Goal: Information Seeking & Learning: Find specific fact

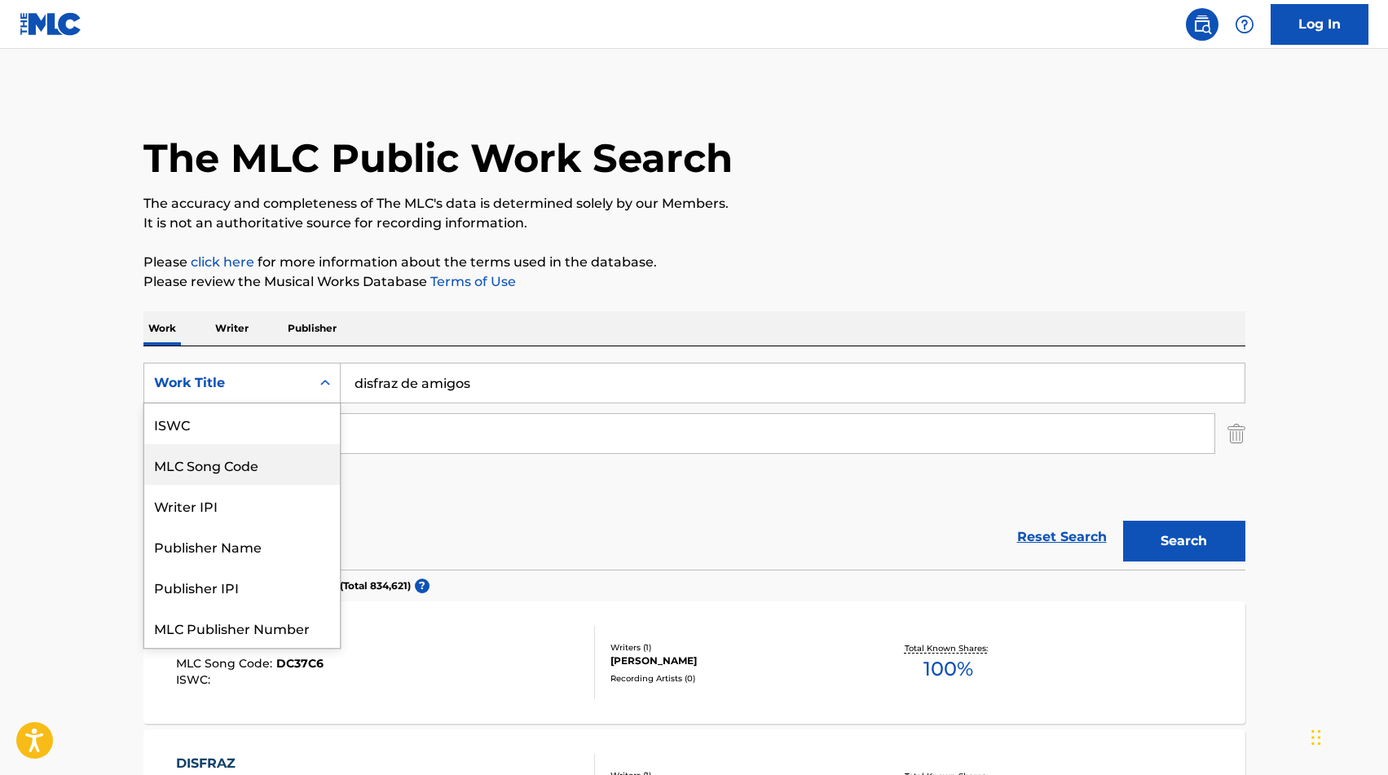
click at [241, 467] on div "MLC Song Code" at bounding box center [242, 464] width 196 height 41
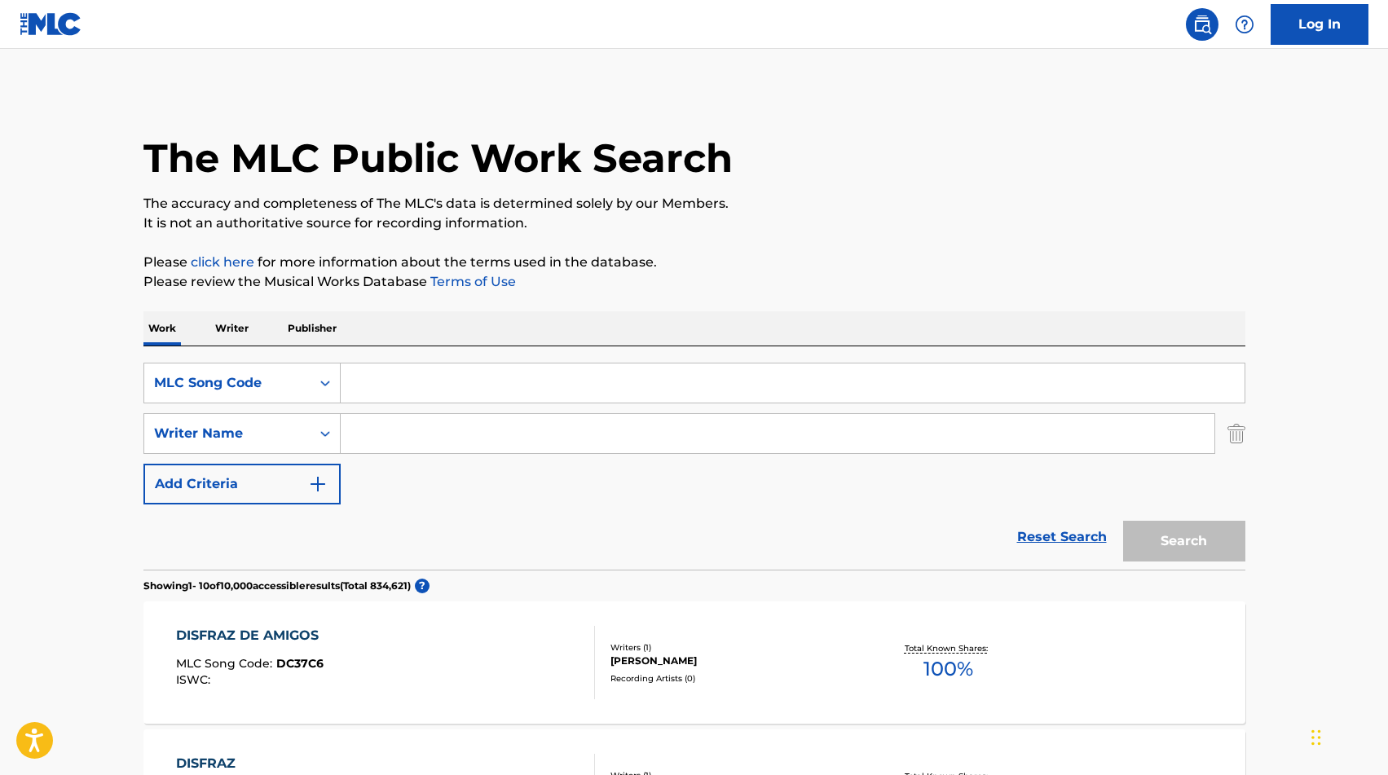
click at [410, 391] on input "Search Form" at bounding box center [793, 383] width 904 height 39
paste input "EA4BMY"
type input "EA4BMY"
click at [1188, 538] on button "Search" at bounding box center [1184, 541] width 122 height 41
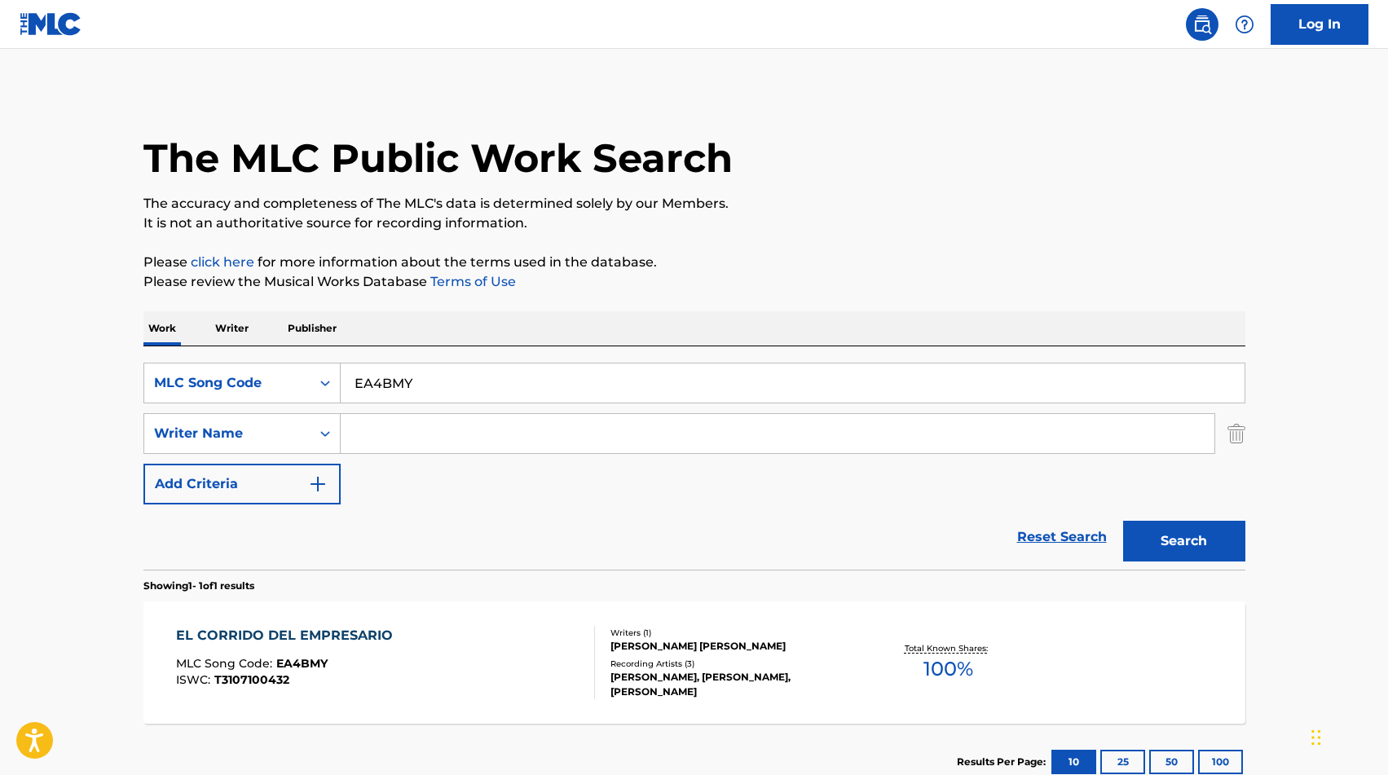
click at [363, 660] on div "MLC Song Code : EA4BMY" at bounding box center [288, 666] width 225 height 16
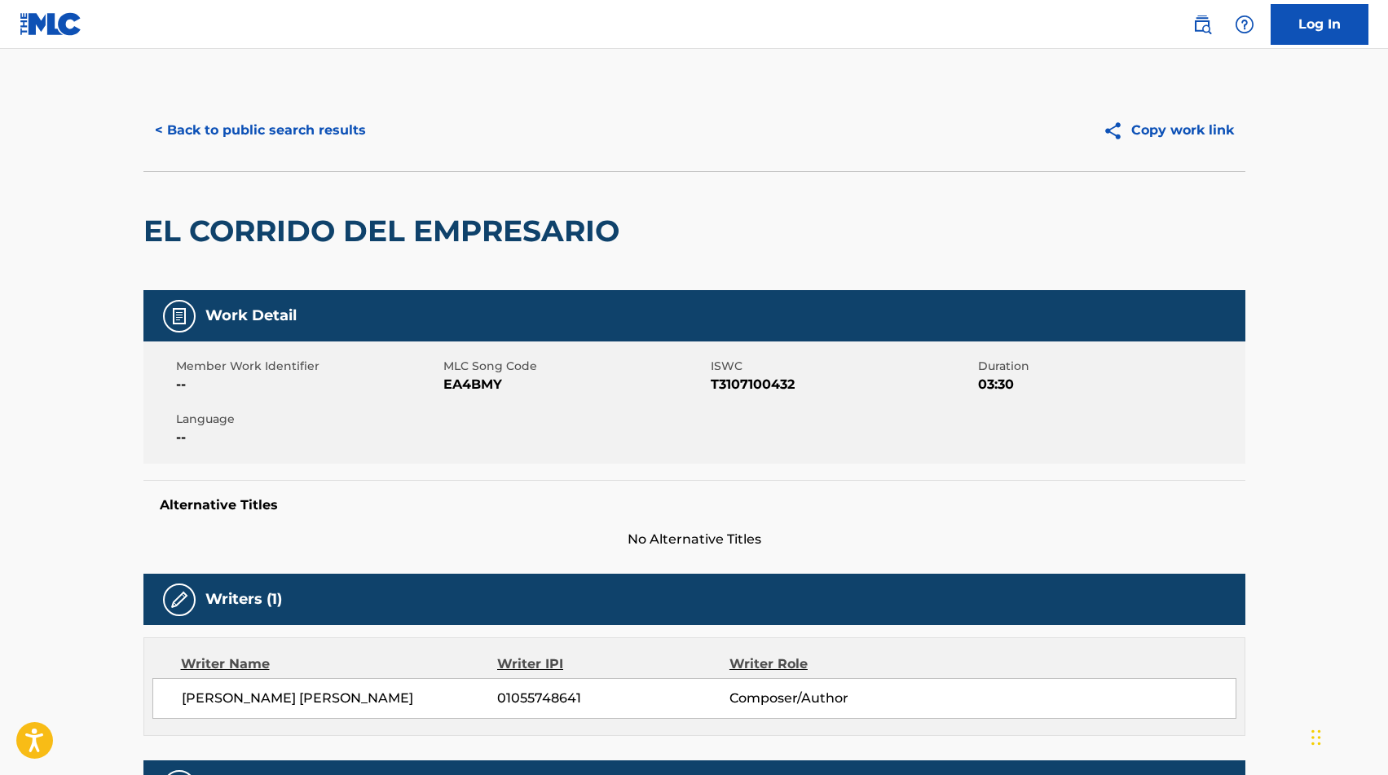
click at [278, 125] on button "< Back to public search results" at bounding box center [260, 130] width 234 height 41
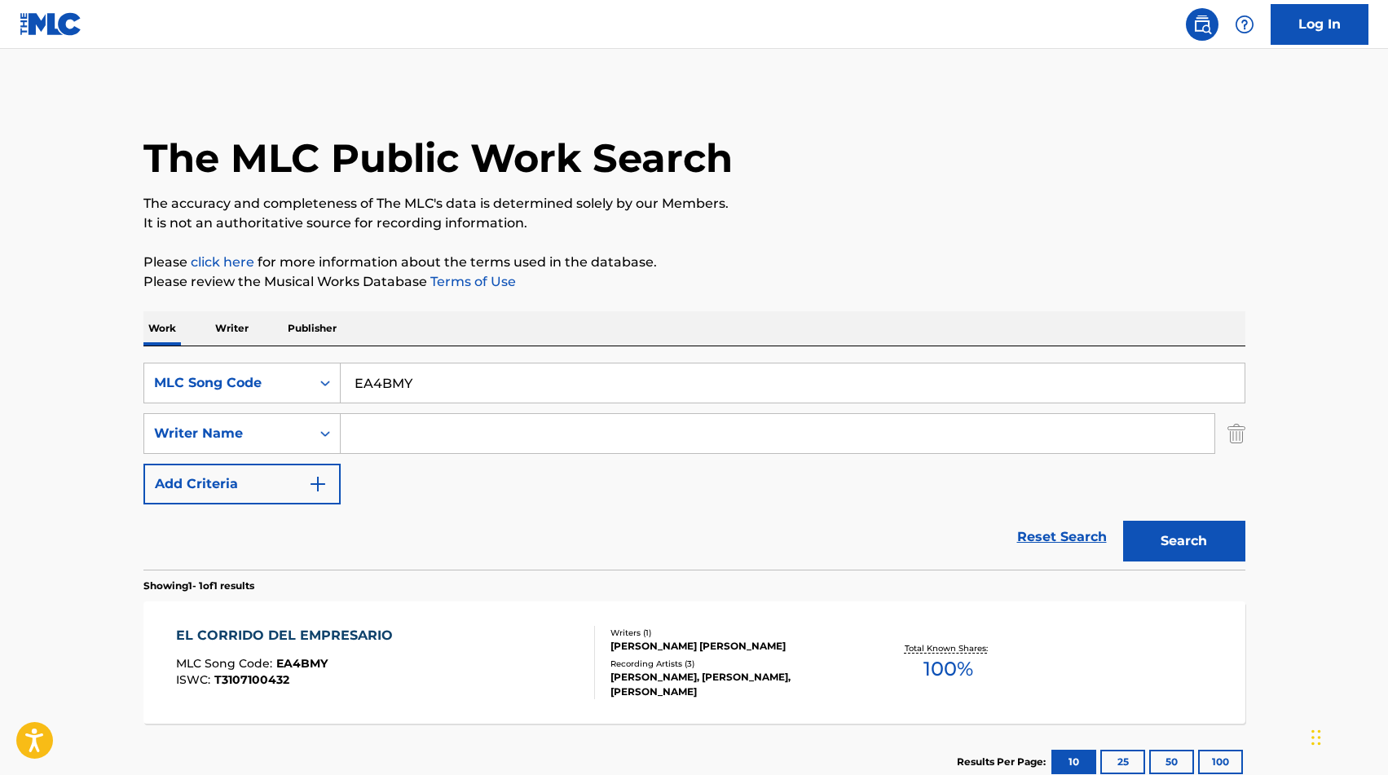
click at [377, 374] on input "EA4BMY" at bounding box center [793, 383] width 904 height 39
click at [276, 370] on div "MLC Song Code" at bounding box center [227, 383] width 166 height 31
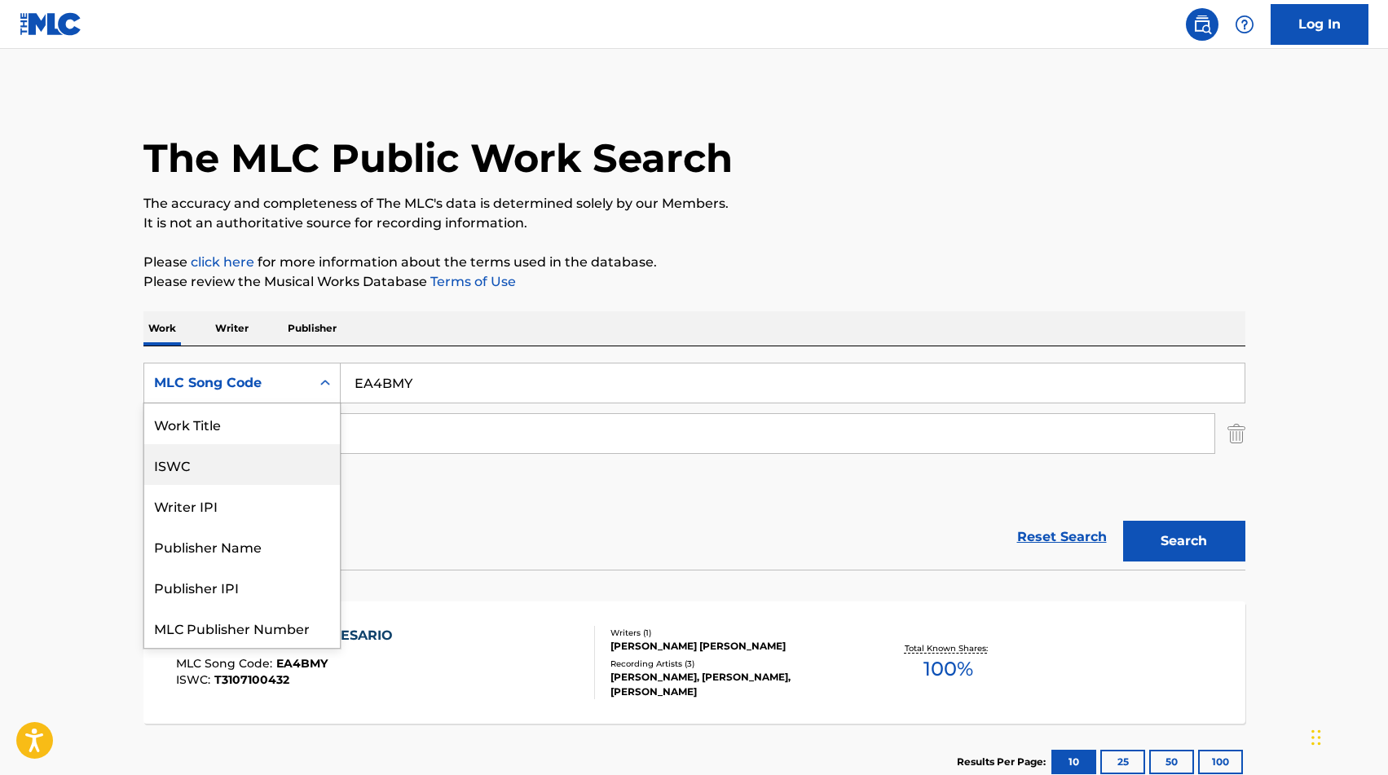
click at [259, 426] on div "Work Title" at bounding box center [242, 424] width 196 height 41
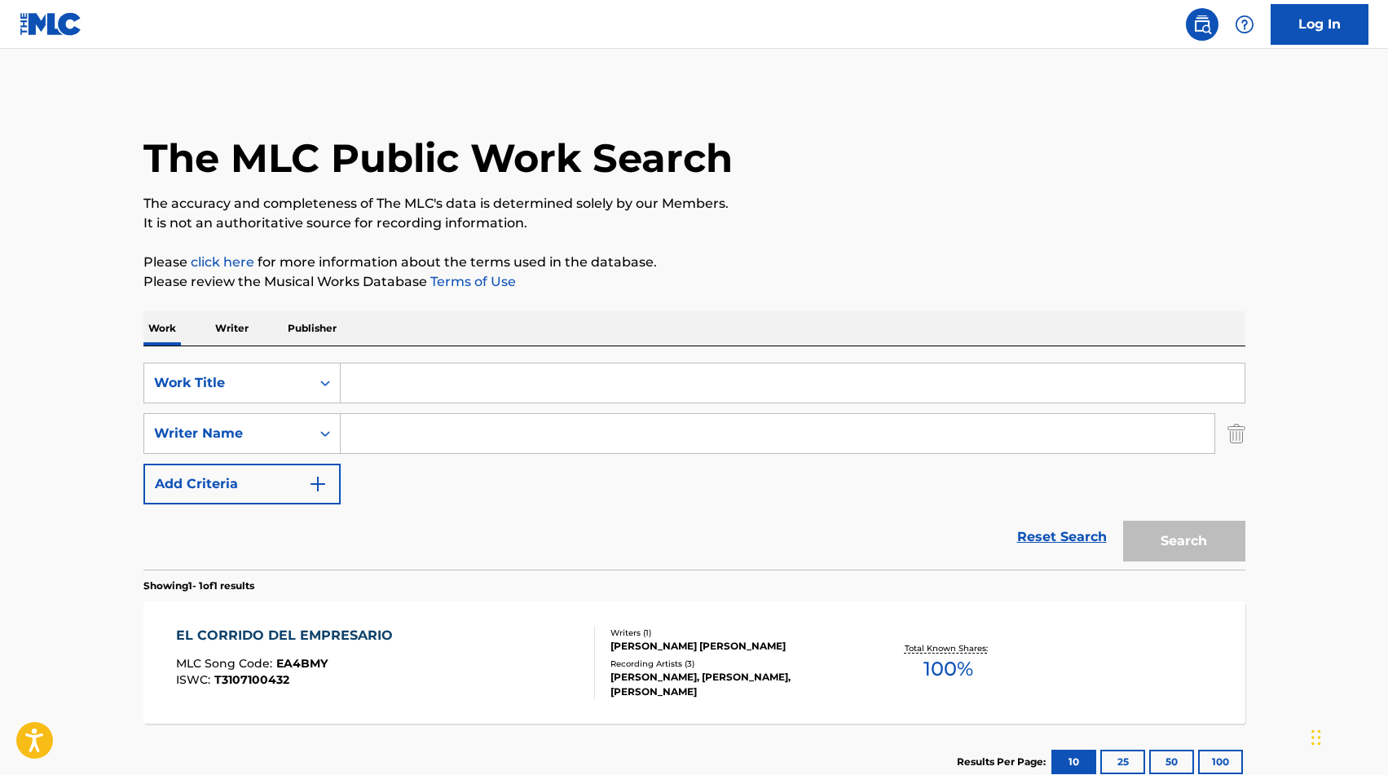
click at [410, 365] on input "Search Form" at bounding box center [793, 383] width 904 height 39
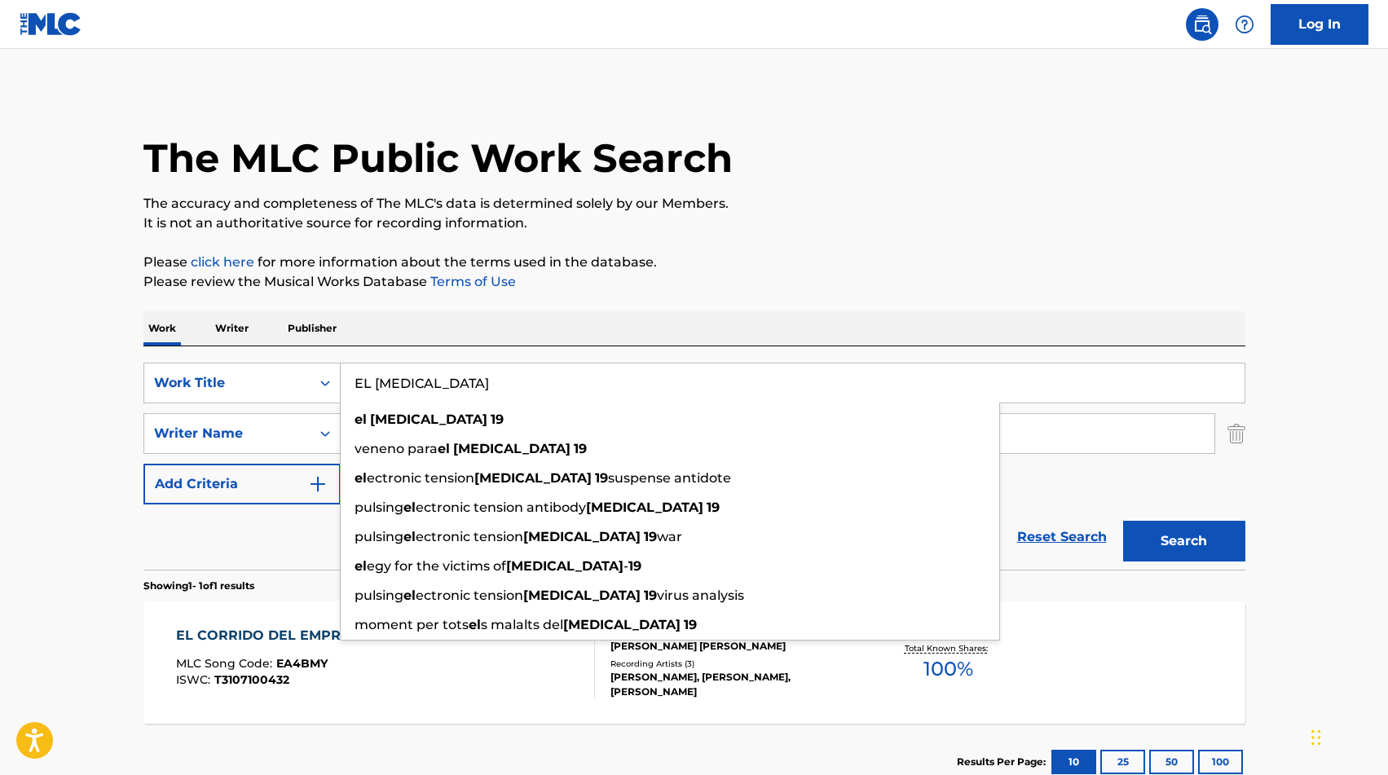
type input "EL [MEDICAL_DATA]"
click at [1198, 536] on button "Search" at bounding box center [1184, 541] width 122 height 41
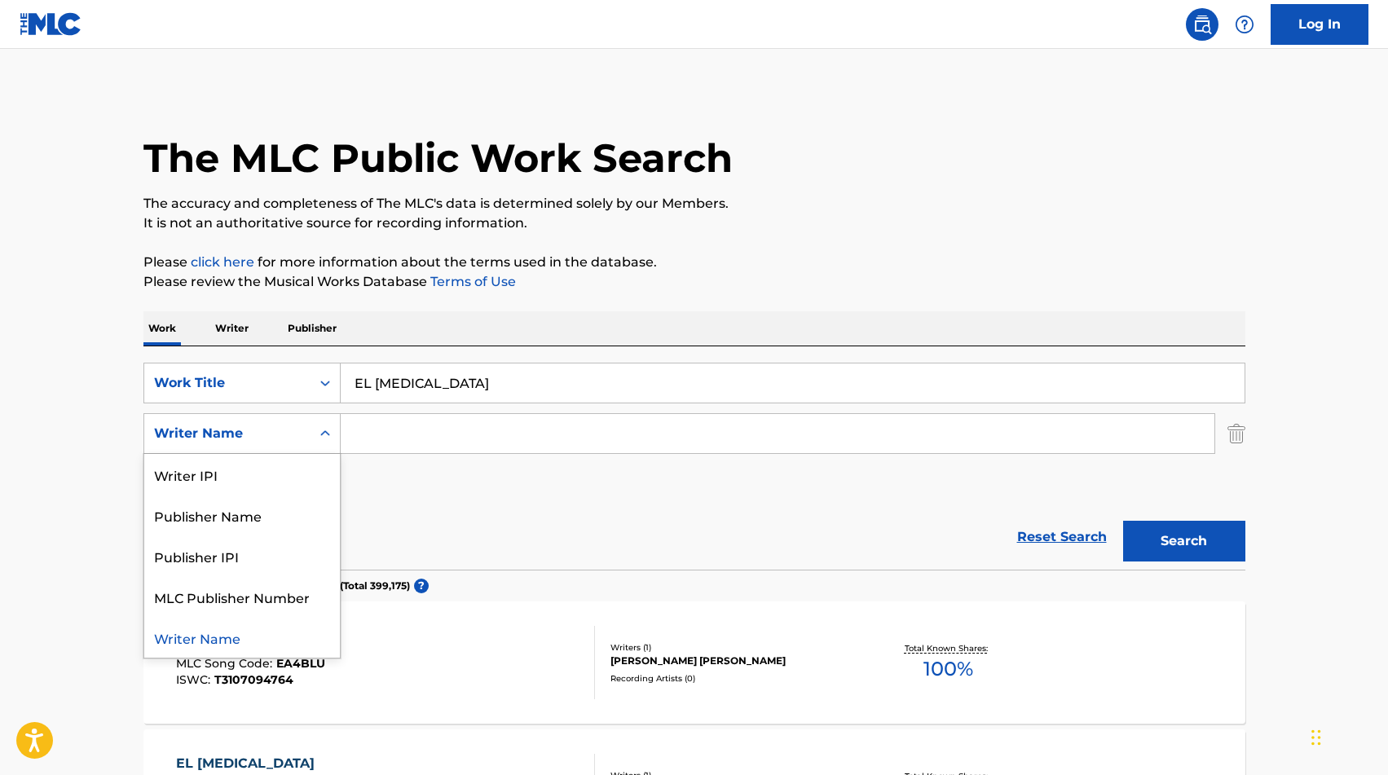
click at [256, 432] on div "Writer Name" at bounding box center [227, 434] width 147 height 20
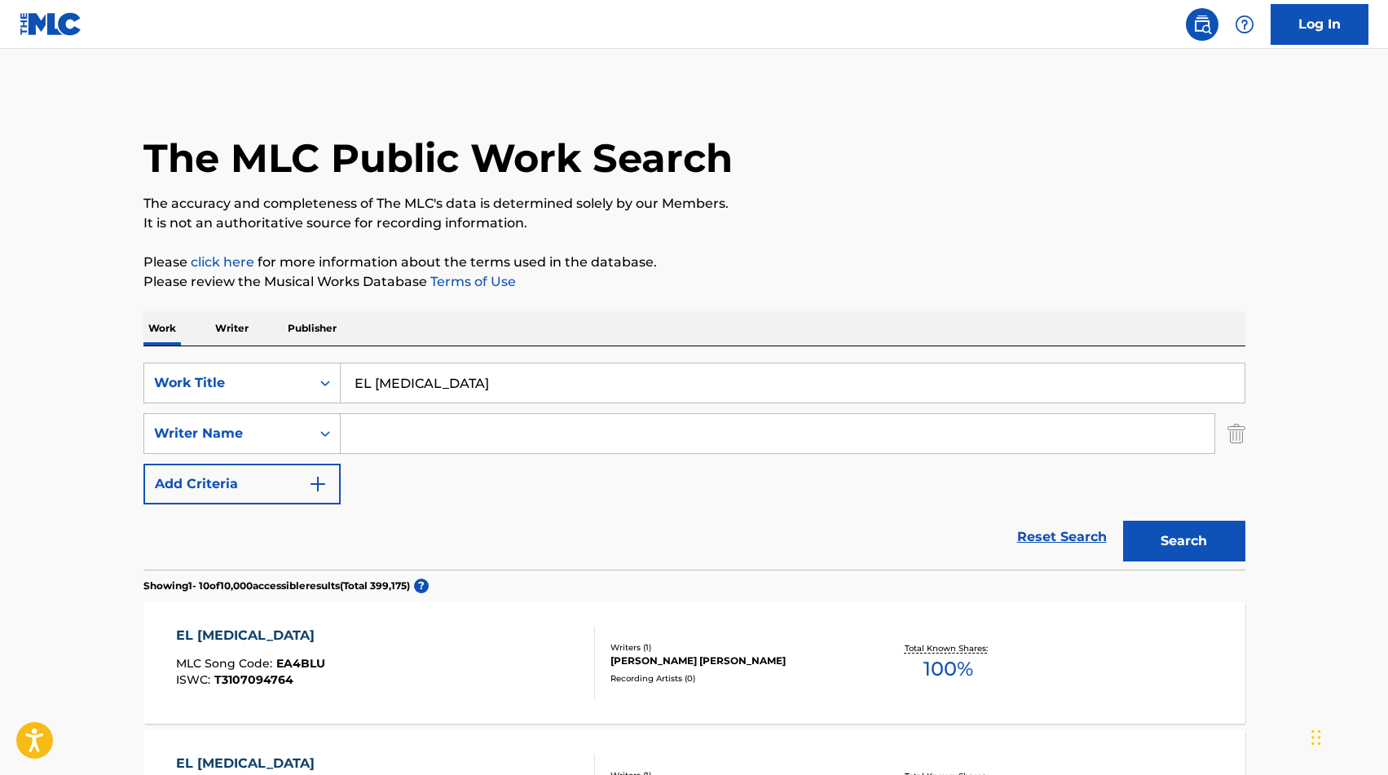
click at [399, 423] on input "Search Form" at bounding box center [778, 433] width 874 height 39
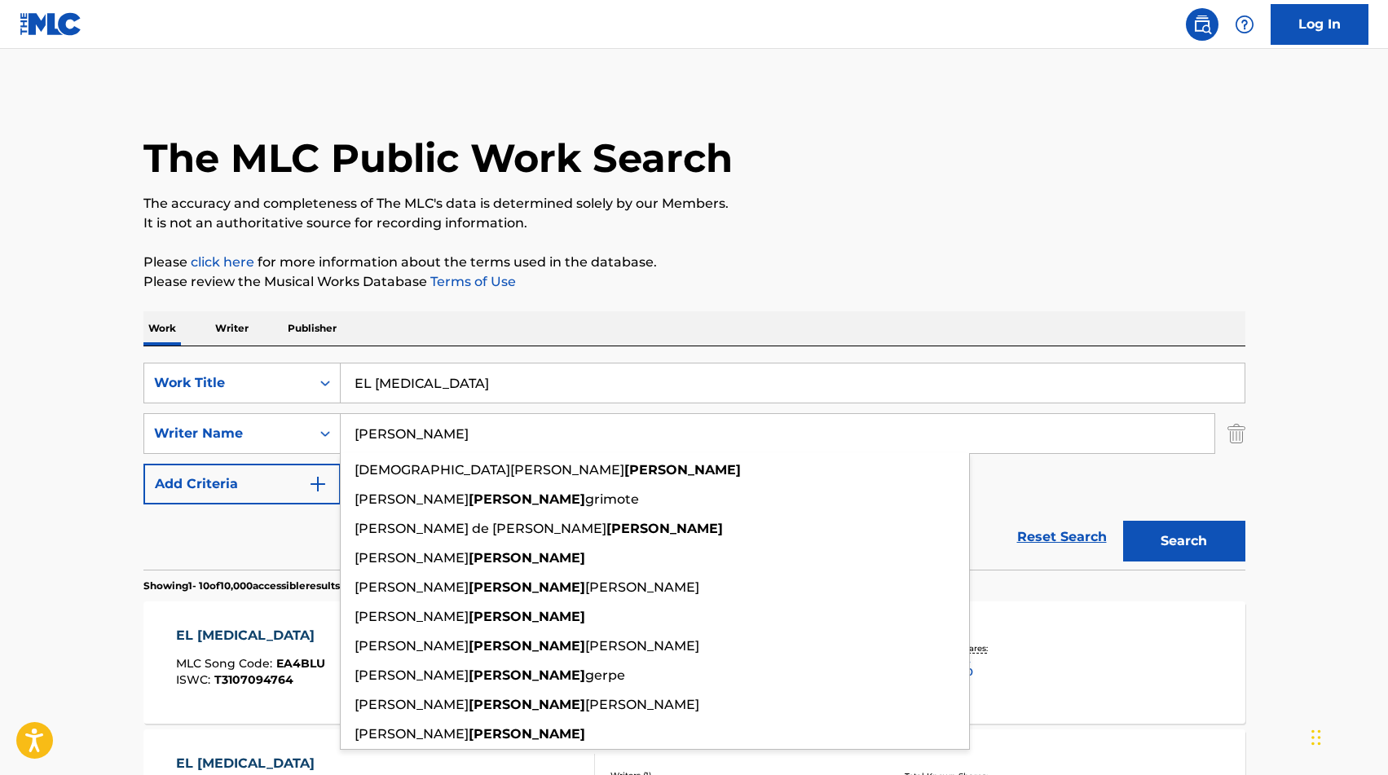
type input "[PERSON_NAME]"
click at [1215, 544] on button "Search" at bounding box center [1184, 541] width 122 height 41
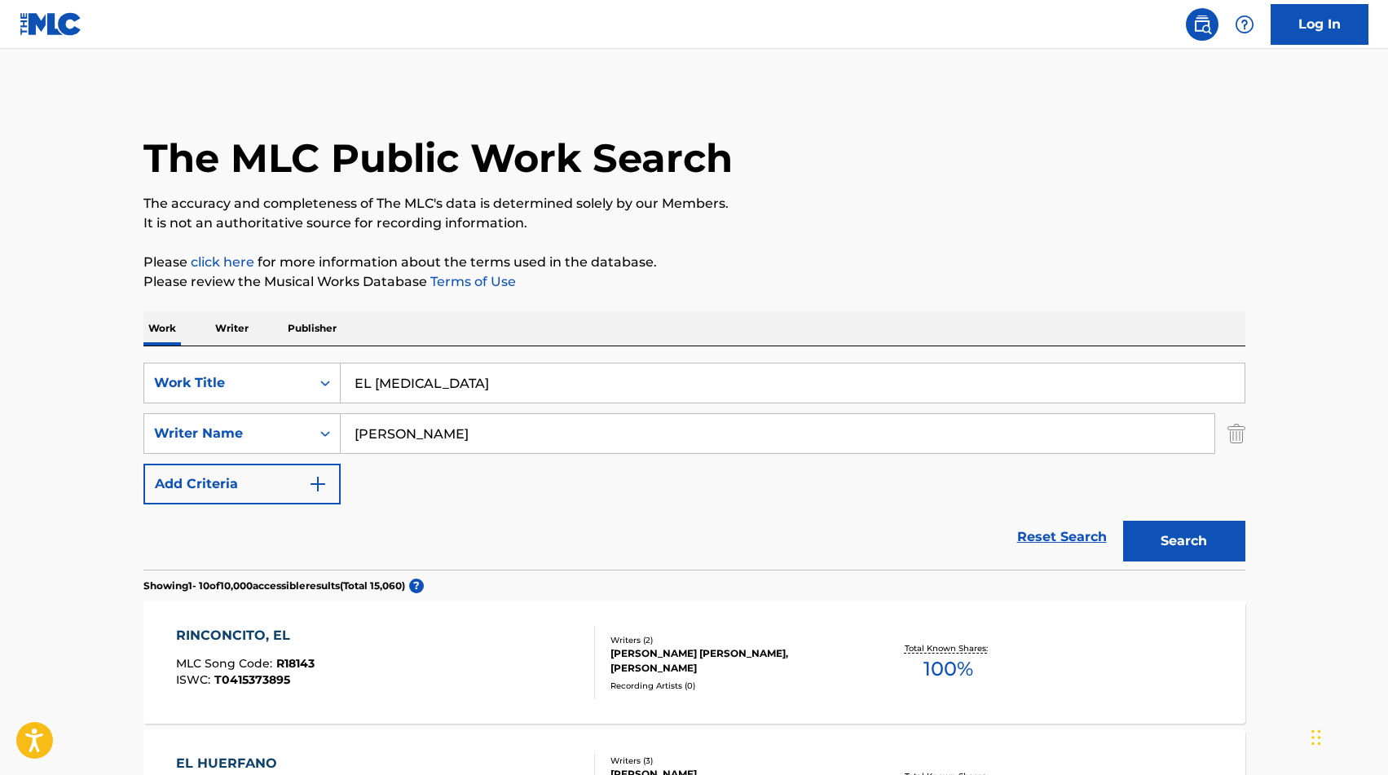
click at [442, 399] on input "EL [MEDICAL_DATA]" at bounding box center [793, 383] width 904 height 39
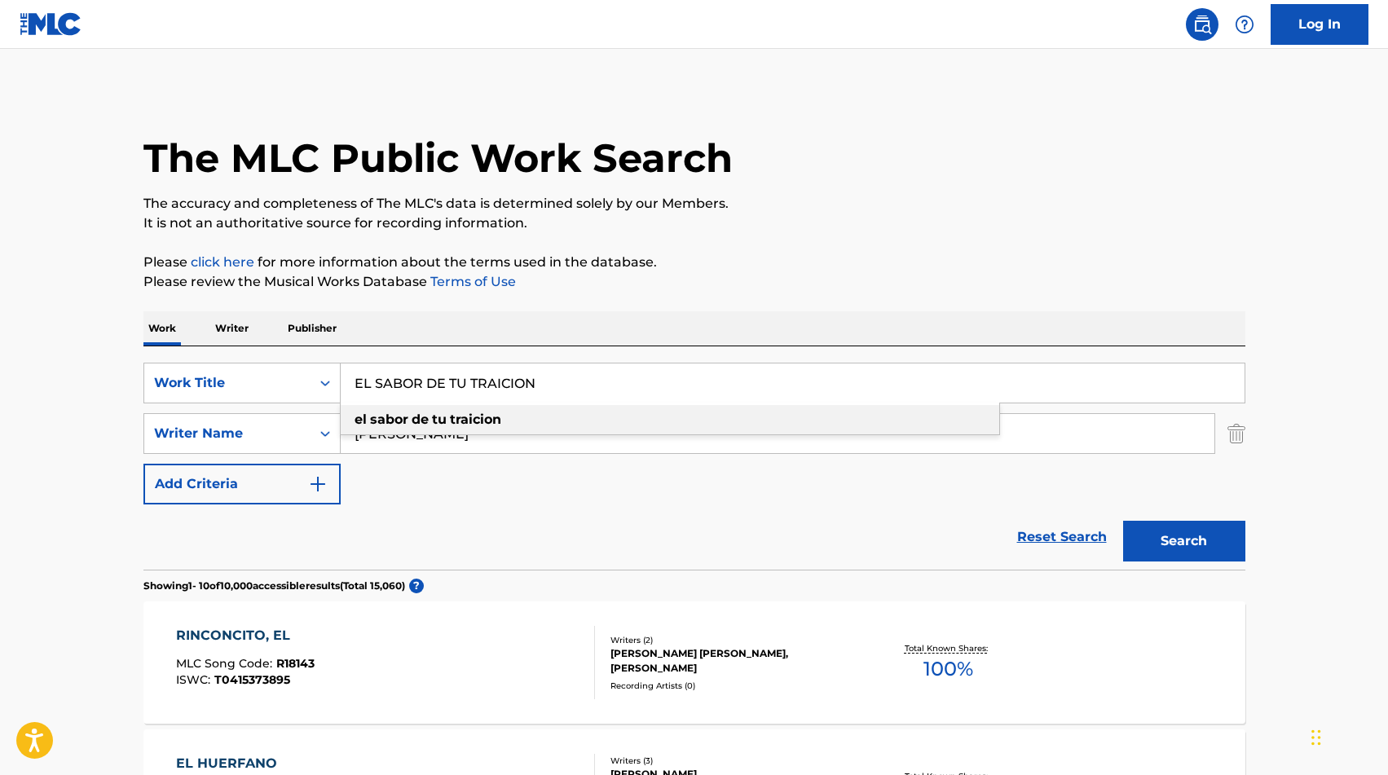
click at [401, 424] on strong "sabor" at bounding box center [389, 419] width 38 height 15
type input "el sabor de tu traicion"
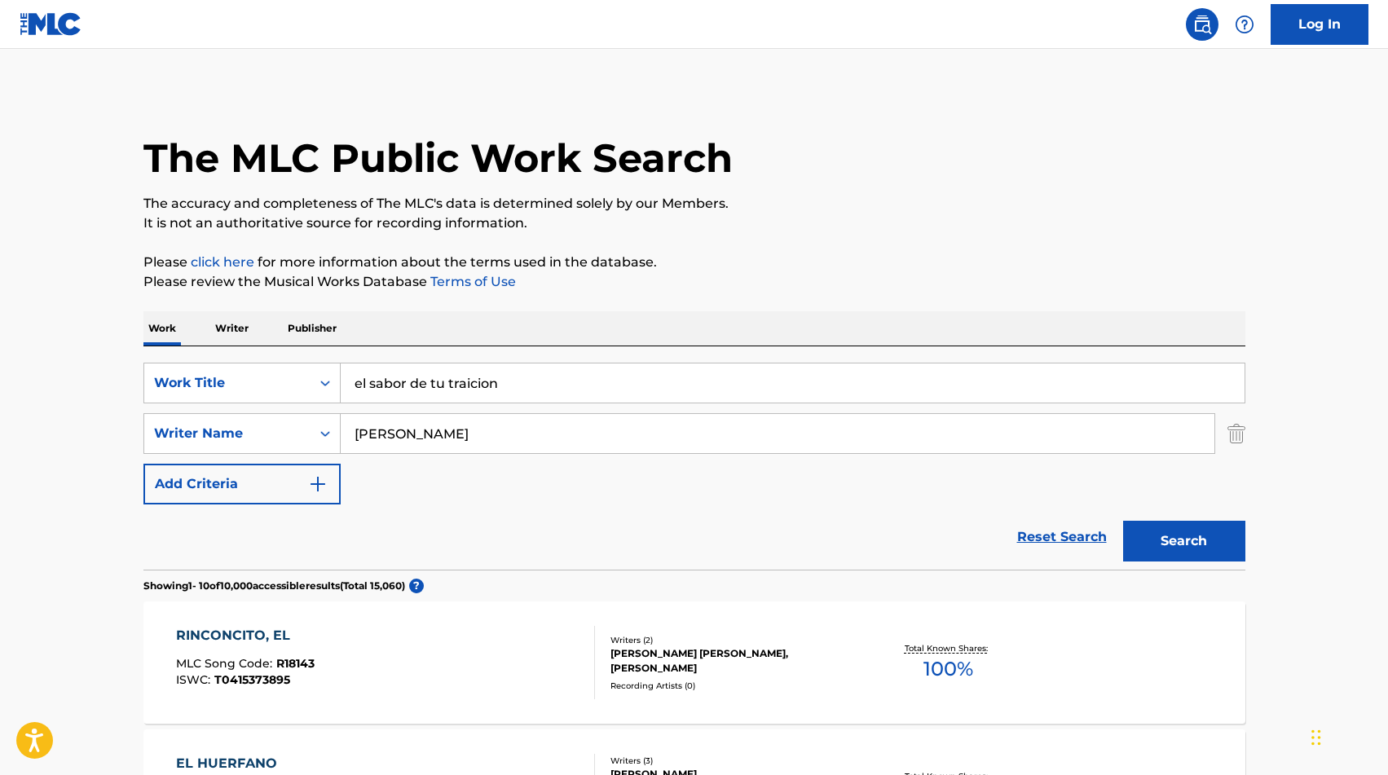
click at [401, 424] on input "[PERSON_NAME]" at bounding box center [778, 433] width 874 height 39
type input "YVKER"
click at [1182, 532] on button "Search" at bounding box center [1184, 541] width 122 height 41
